Goal: Transaction & Acquisition: Purchase product/service

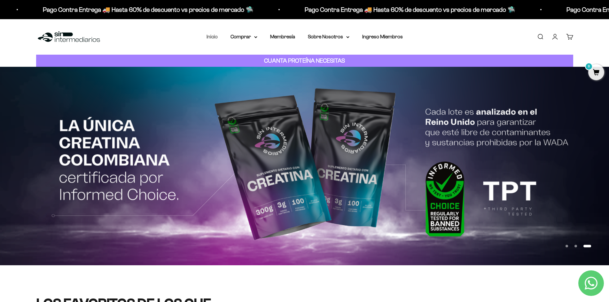
click at [215, 37] on link "Inicio" at bounding box center [211, 36] width 11 height 5
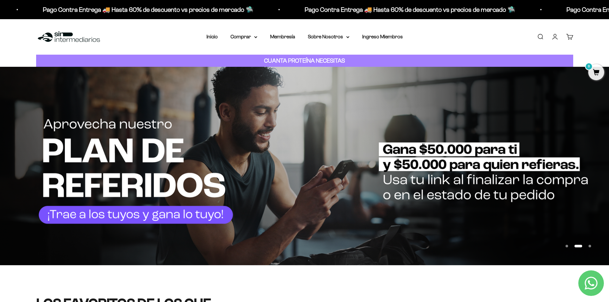
click at [553, 38] on link "Iniciar sesión" at bounding box center [554, 36] width 7 height 7
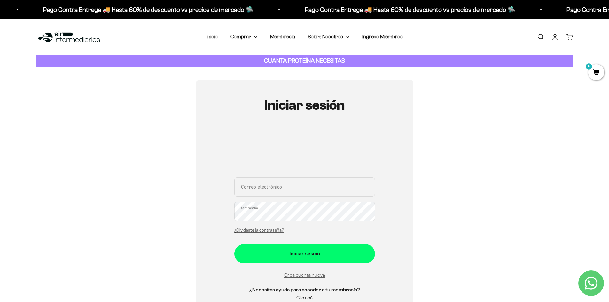
click at [212, 38] on link "Inicio" at bounding box center [211, 36] width 11 height 5
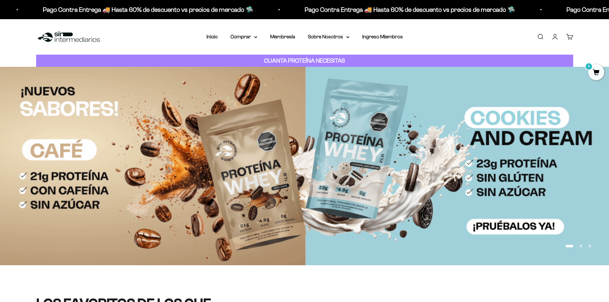
scroll to position [128, 0]
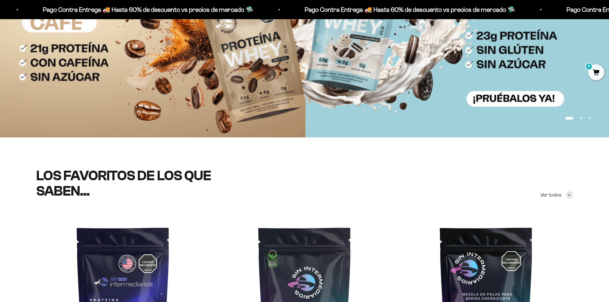
click at [533, 97] on img at bounding box center [304, 38] width 609 height 198
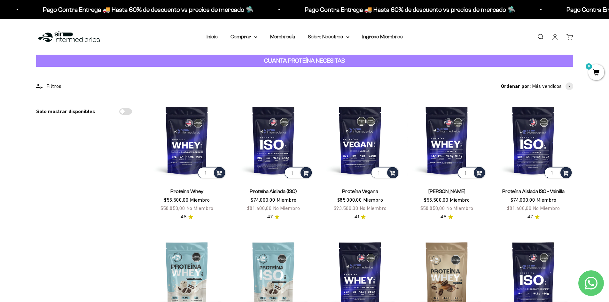
click at [218, 40] on nav "Inicio Comprar Proteínas Ver Todos Whey Iso Vegan" at bounding box center [304, 37] width 196 height 8
click at [216, 38] on link "Inicio" at bounding box center [211, 36] width 11 height 5
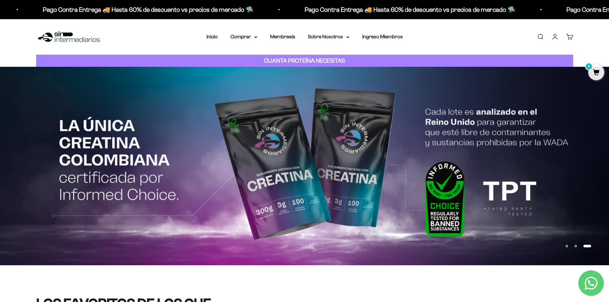
click at [220, 36] on nav "Inicio Comprar Proteínas Ver Todos Whey Iso Vegan" at bounding box center [304, 37] width 196 height 8
click at [216, 36] on link "Inicio" at bounding box center [211, 36] width 11 height 5
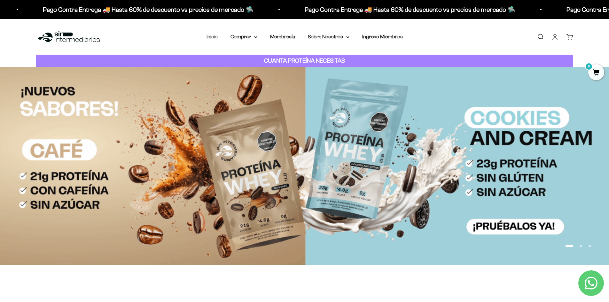
click at [209, 36] on link "Inicio" at bounding box center [211, 36] width 11 height 5
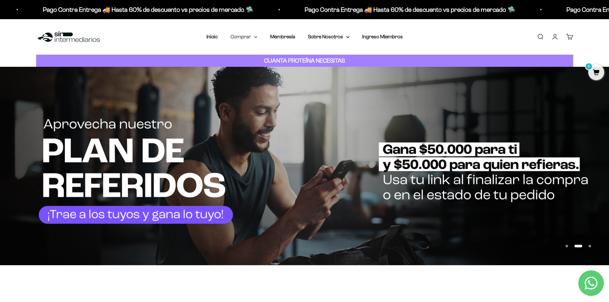
click at [256, 37] on icon at bounding box center [255, 37] width 3 height 2
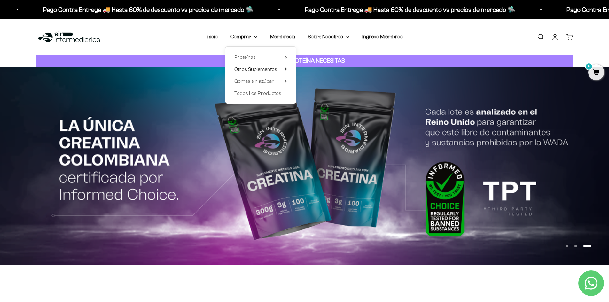
click at [253, 70] on span "Otros Suplementos" at bounding box center [255, 68] width 43 height 5
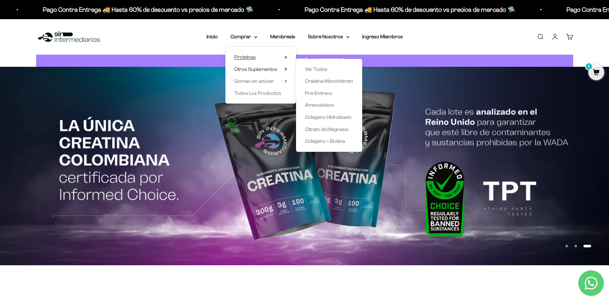
click at [272, 55] on summary "Proteínas" at bounding box center [260, 57] width 53 height 8
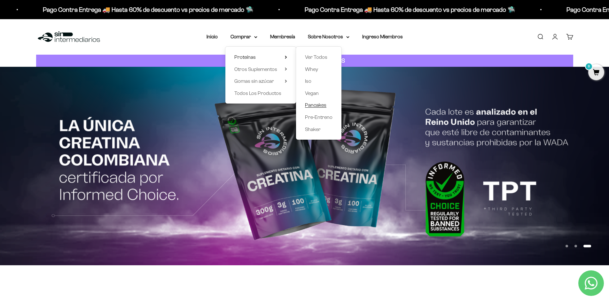
click at [317, 108] on span "Pancakes" at bounding box center [315, 105] width 21 height 8
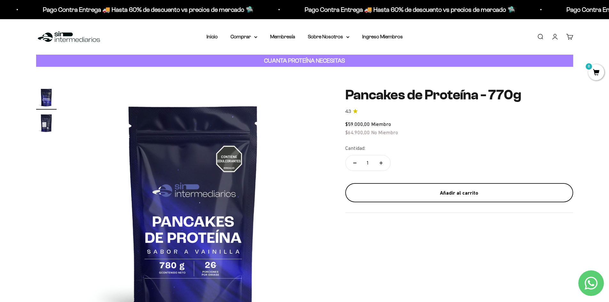
click at [498, 198] on button "Añadir al carrito" at bounding box center [459, 192] width 228 height 19
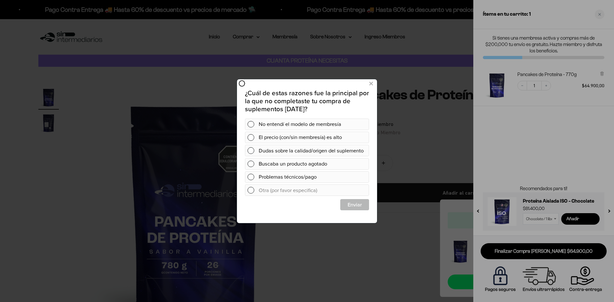
click at [361, 216] on div "¿Cuál de estas razones fue la principal por la que no completaste tu compra de …" at bounding box center [307, 147] width 140 height 138
click at [374, 87] on button at bounding box center [371, 83] width 12 height 11
